Goal: Task Accomplishment & Management: Manage account settings

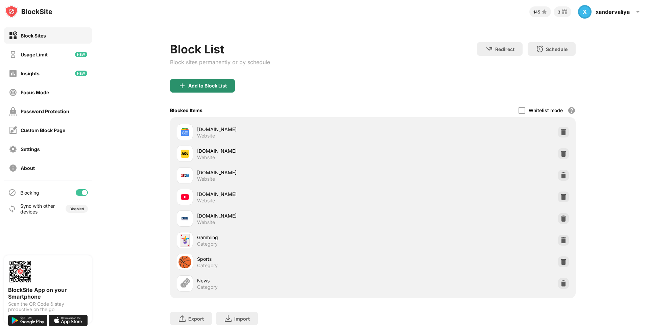
click at [222, 81] on div "Add to Block List" at bounding box center [202, 86] width 65 height 14
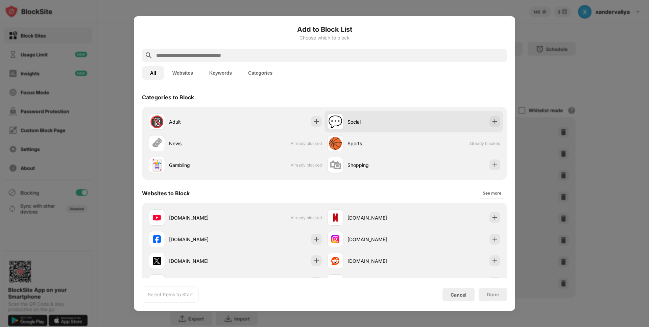
click at [398, 115] on div "💬 Social" at bounding box center [370, 122] width 86 height 16
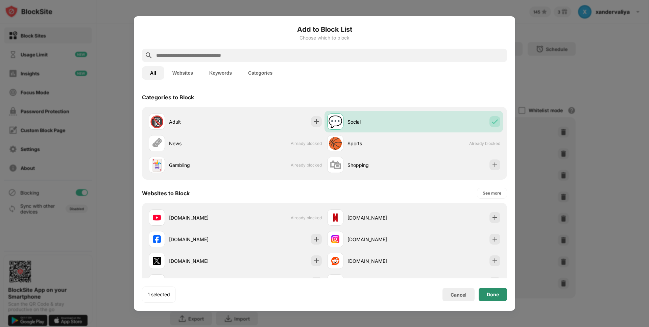
click at [495, 293] on div "Done" at bounding box center [492, 294] width 12 height 5
